Goal: Task Accomplishment & Management: Manage account settings

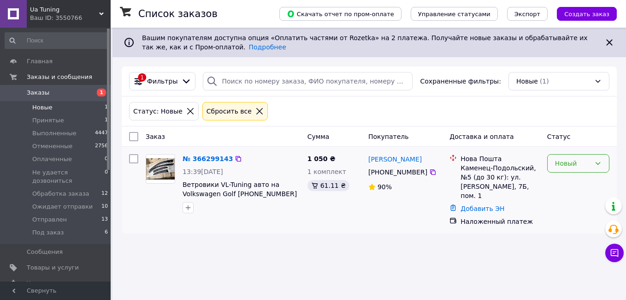
click at [587, 163] on div "Новый" at bounding box center [572, 163] width 35 height 10
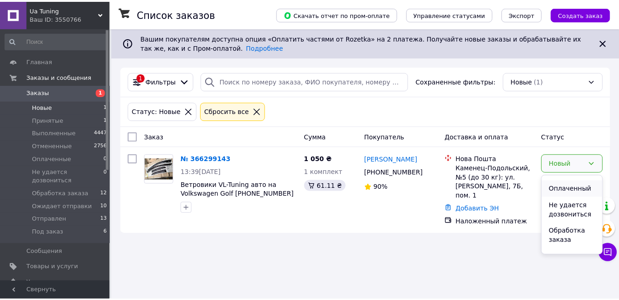
scroll to position [98, 0]
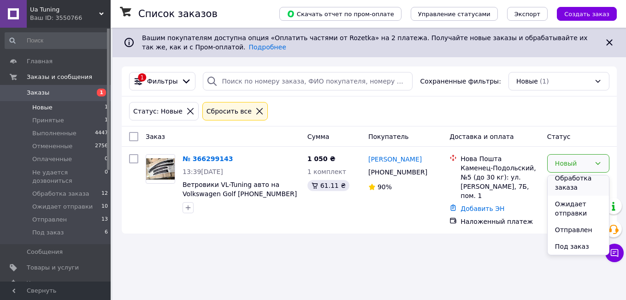
click at [570, 177] on li "Обработка заказа" at bounding box center [577, 183] width 61 height 26
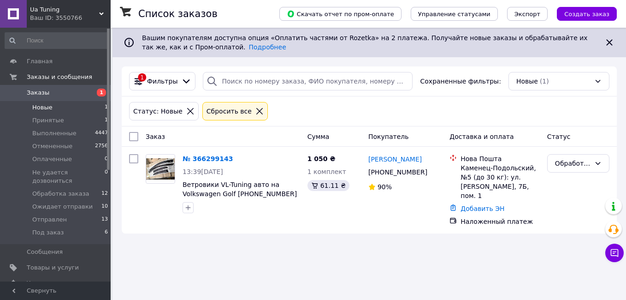
click at [218, 157] on link "№ 366299143" at bounding box center [207, 158] width 50 height 7
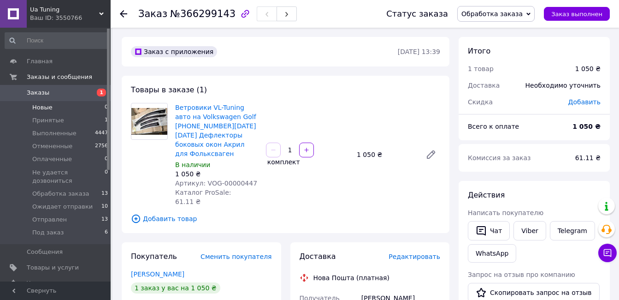
click at [89, 106] on li "Новые 0" at bounding box center [56, 107] width 113 height 13
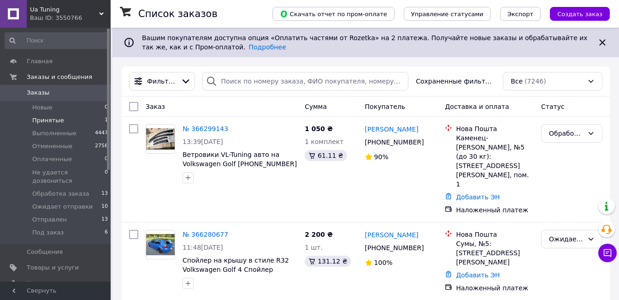
click at [84, 119] on li "Принятые 1" at bounding box center [56, 120] width 113 height 13
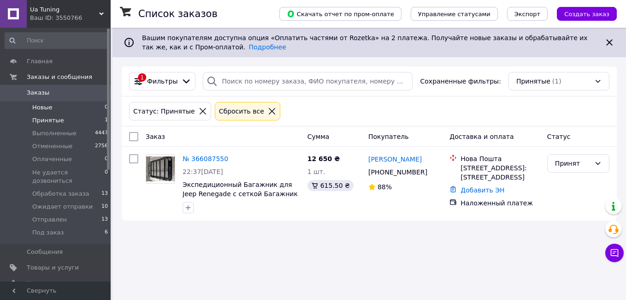
click at [88, 104] on li "Новые 0" at bounding box center [56, 107] width 113 height 13
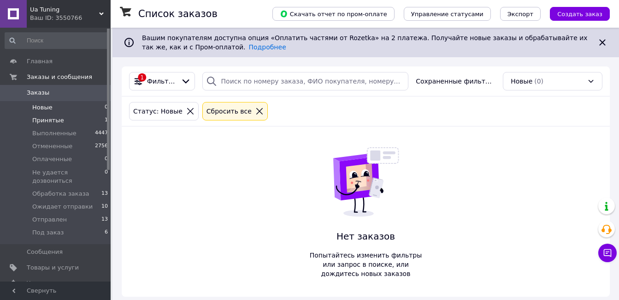
click at [100, 117] on li "Принятые 1" at bounding box center [56, 120] width 113 height 13
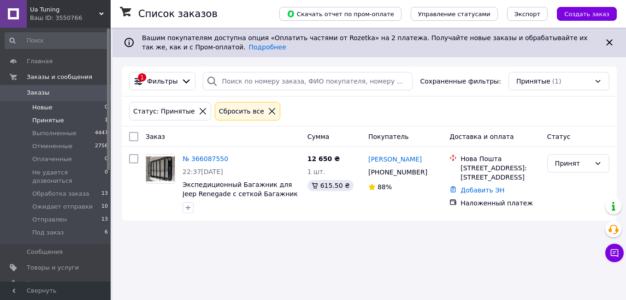
click at [98, 106] on li "Новые 0" at bounding box center [56, 107] width 113 height 13
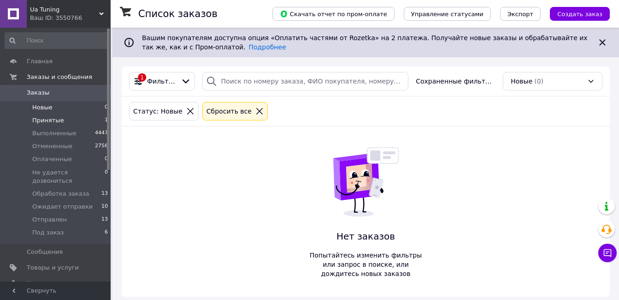
click at [96, 114] on li "Принятые 1" at bounding box center [56, 120] width 113 height 13
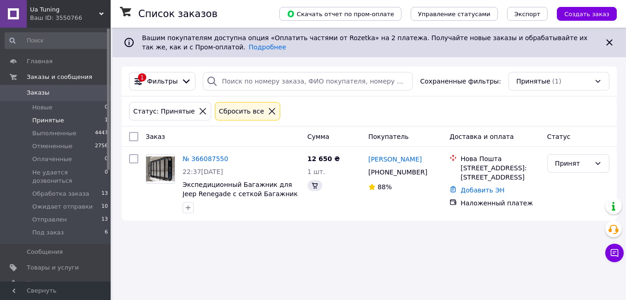
click at [96, 108] on li "Новые 0" at bounding box center [56, 107] width 113 height 13
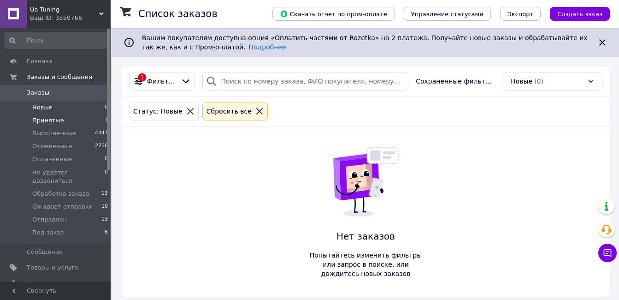
click at [83, 118] on li "Принятые 1" at bounding box center [56, 120] width 113 height 13
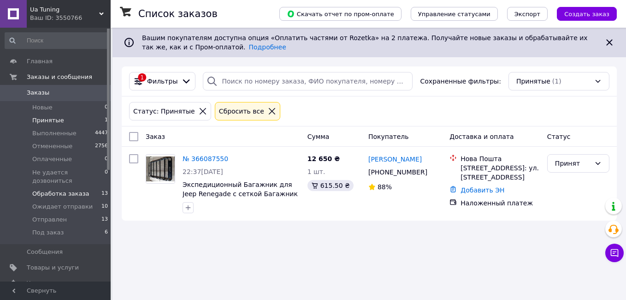
click at [76, 189] on span "Обработка заказа" at bounding box center [60, 193] width 57 height 8
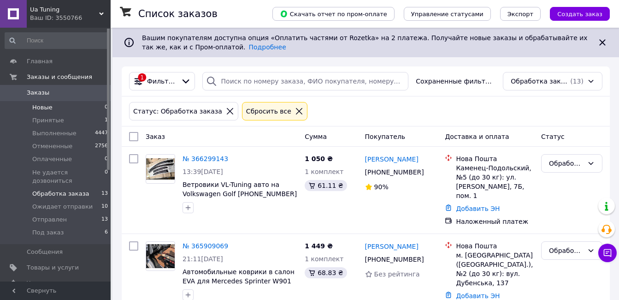
click at [73, 103] on li "Новые 0" at bounding box center [56, 107] width 113 height 13
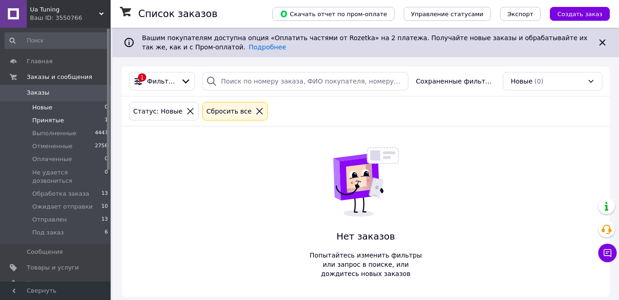
click at [81, 120] on li "Принятые 1" at bounding box center [56, 120] width 113 height 13
